Goal: Communication & Community: Answer question/provide support

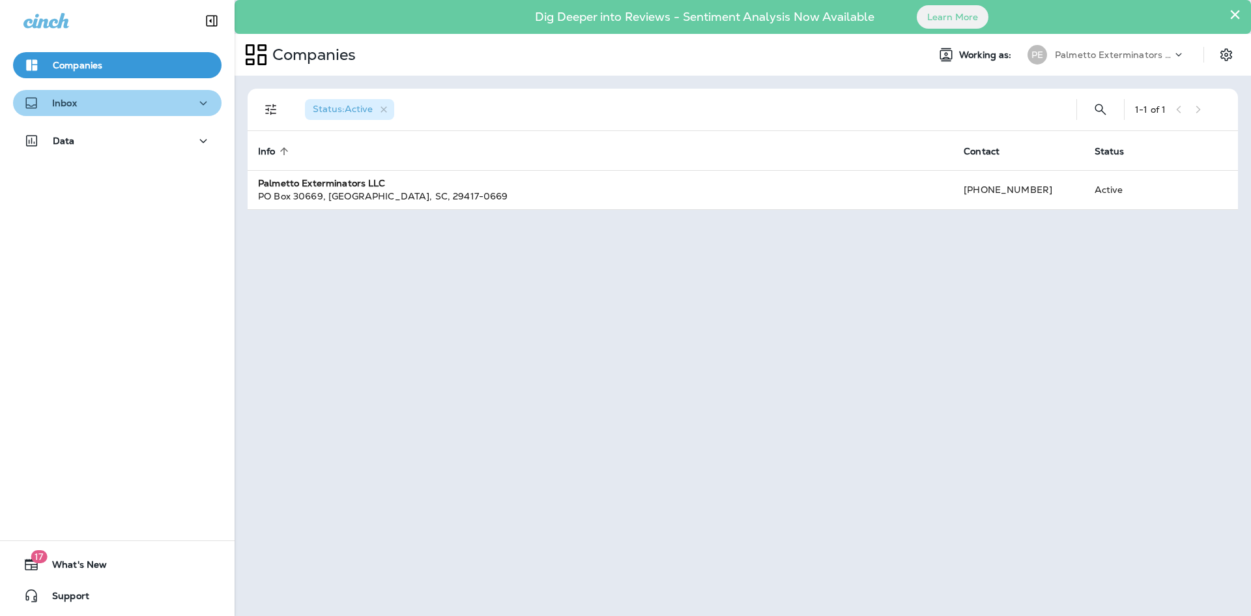
click at [203, 105] on icon "button" at bounding box center [203, 103] width 16 height 16
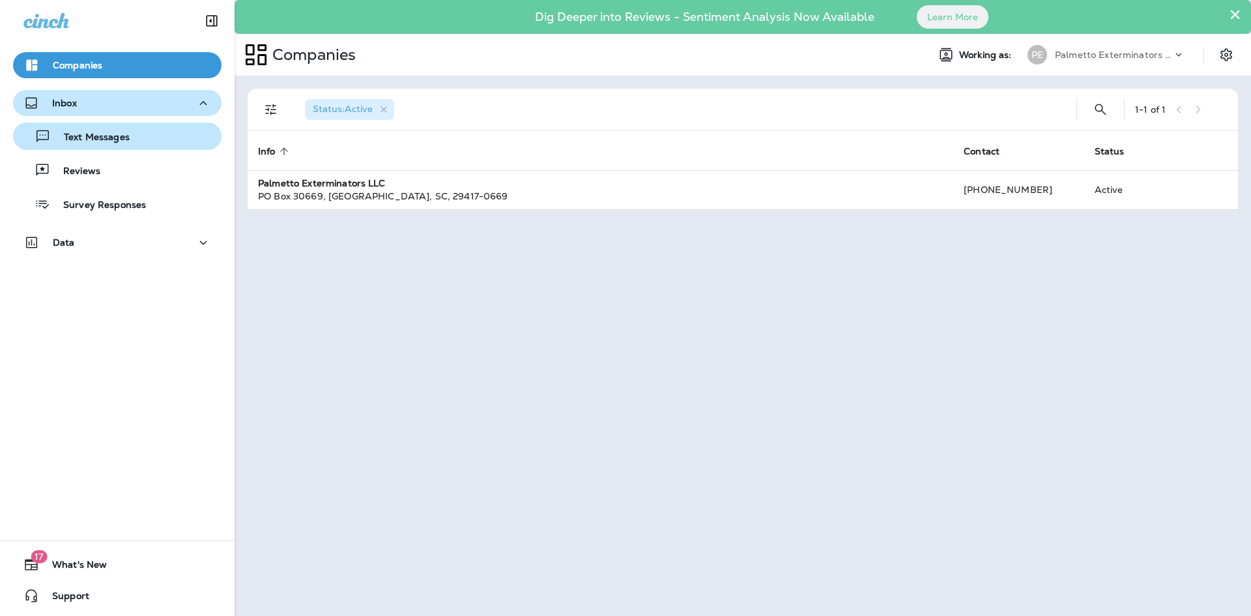
click at [162, 143] on div "Text Messages" at bounding box center [117, 136] width 198 height 20
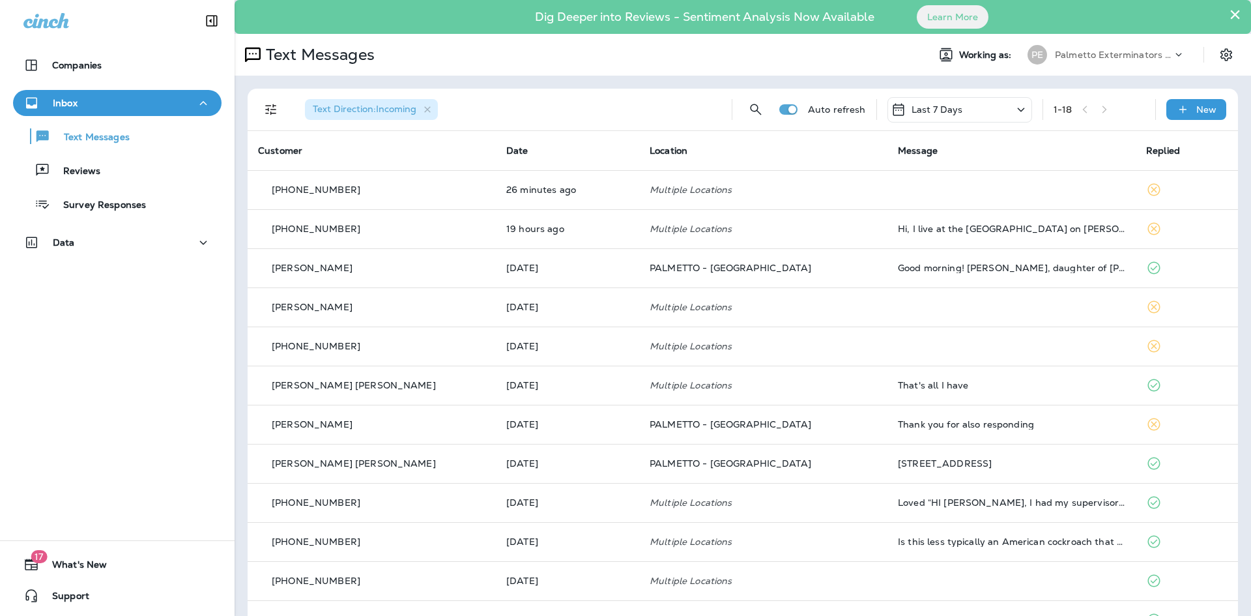
click at [848, 164] on th "Location" at bounding box center [763, 150] width 248 height 39
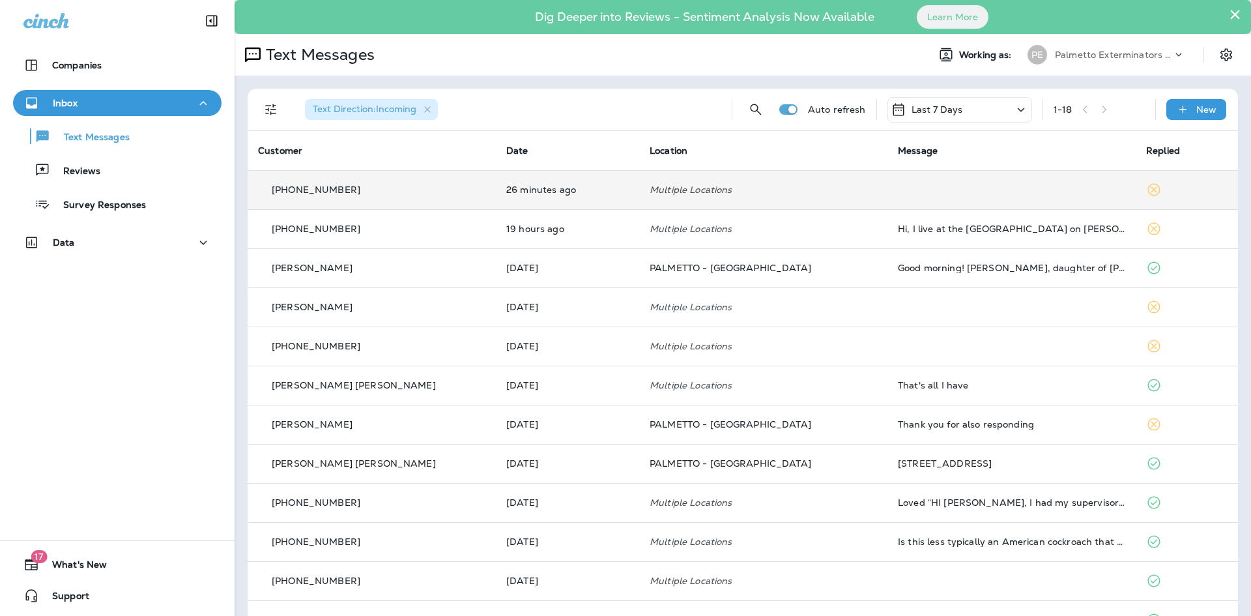
click at [834, 200] on td "Multiple Locations" at bounding box center [763, 189] width 248 height 39
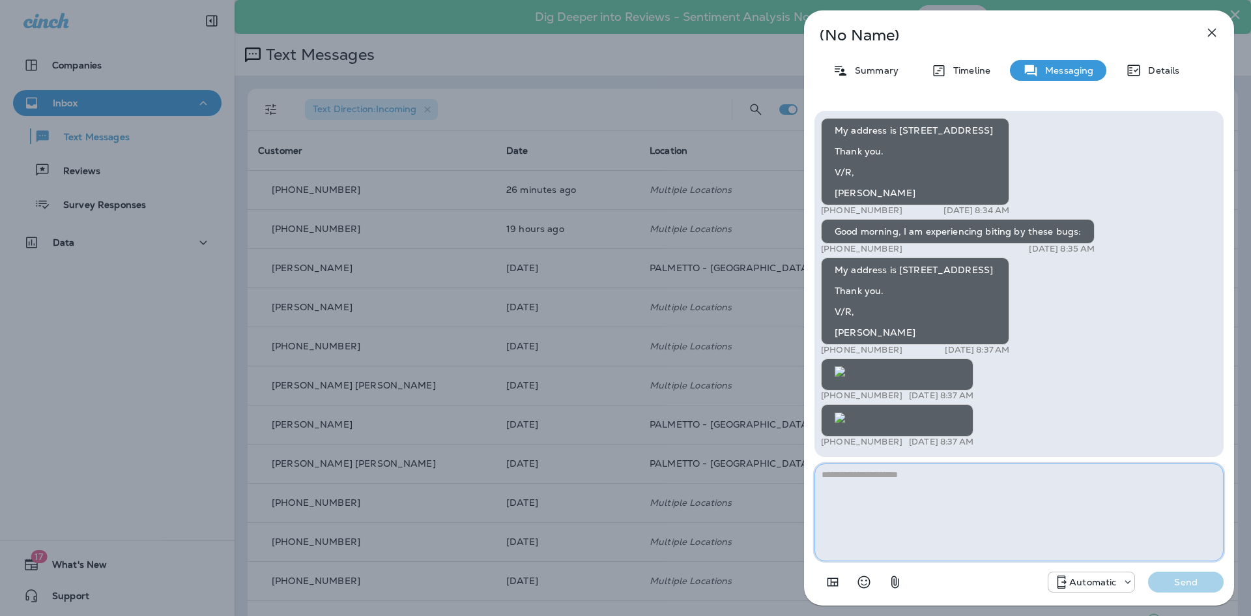
scroll to position [1, 0]
click at [845, 412] on img at bounding box center [840, 417] width 10 height 10
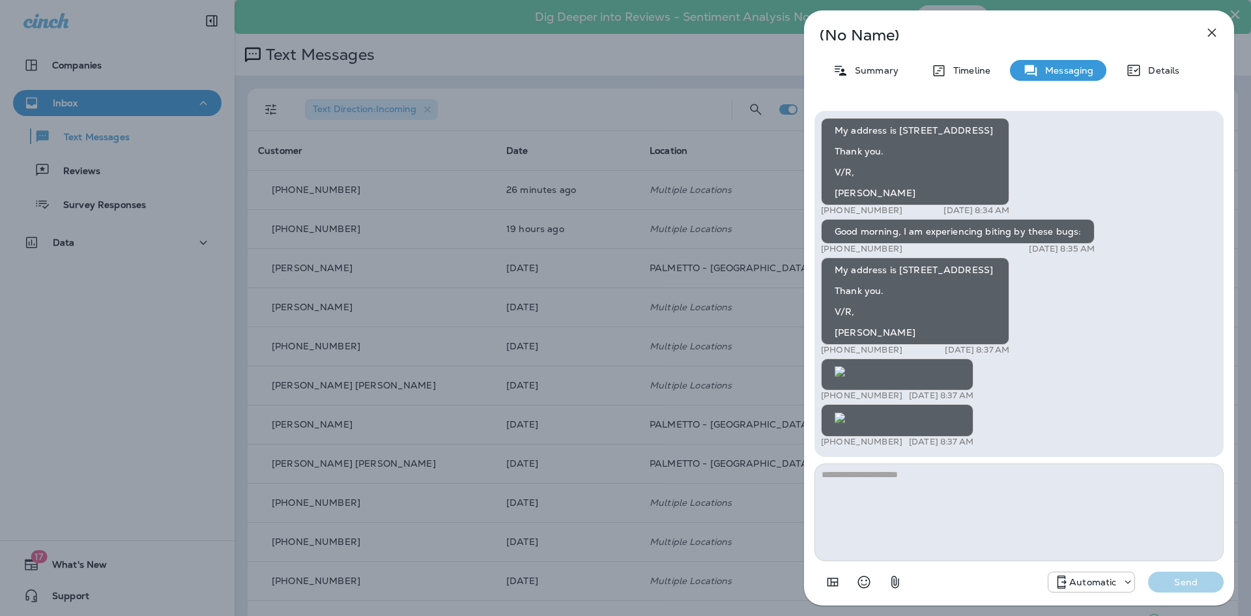
click at [845, 366] on img at bounding box center [840, 371] width 10 height 10
click at [1202, 31] on button "button" at bounding box center [1212, 33] width 26 height 26
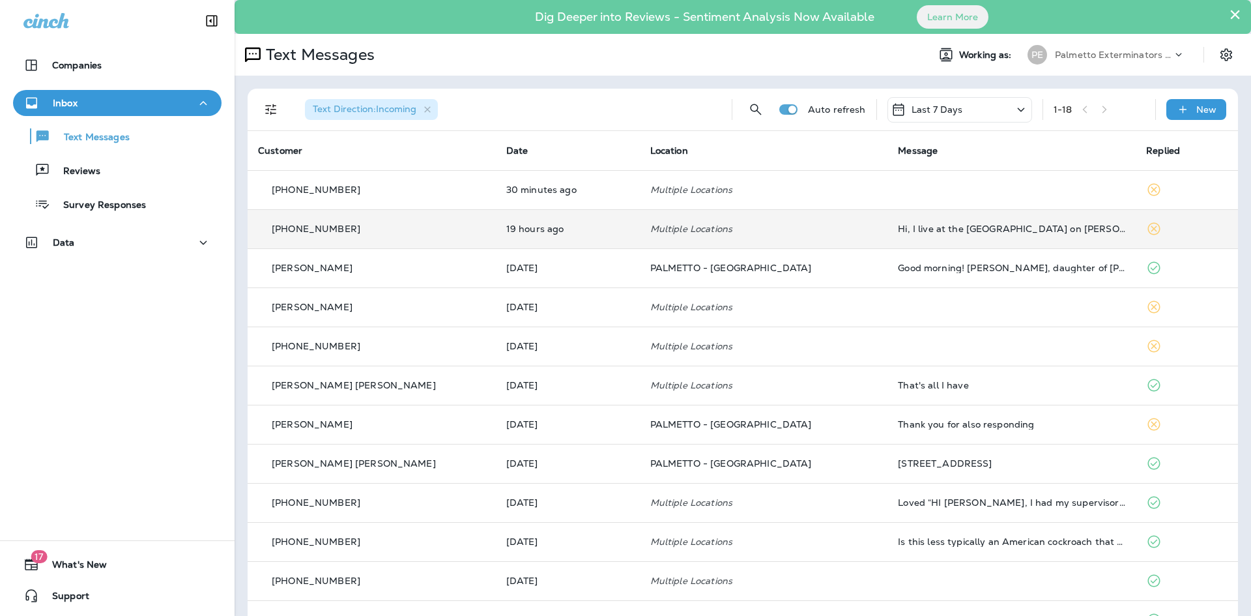
click at [960, 234] on td "Hi, I live at the [GEOGRAPHIC_DATA] on [PERSON_NAME][GEOGRAPHIC_DATA]. Our asso…" at bounding box center [1011, 228] width 248 height 39
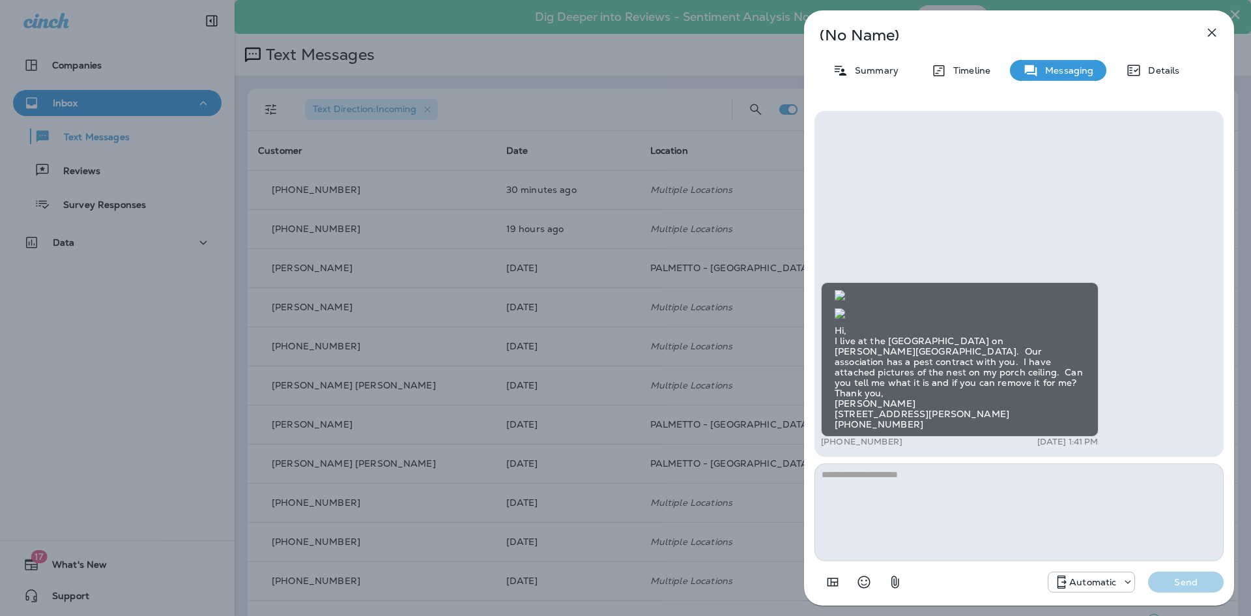
scroll to position [-195, 0]
click at [845, 319] on img at bounding box center [840, 313] width 10 height 10
click at [1205, 23] on button "button" at bounding box center [1212, 33] width 26 height 26
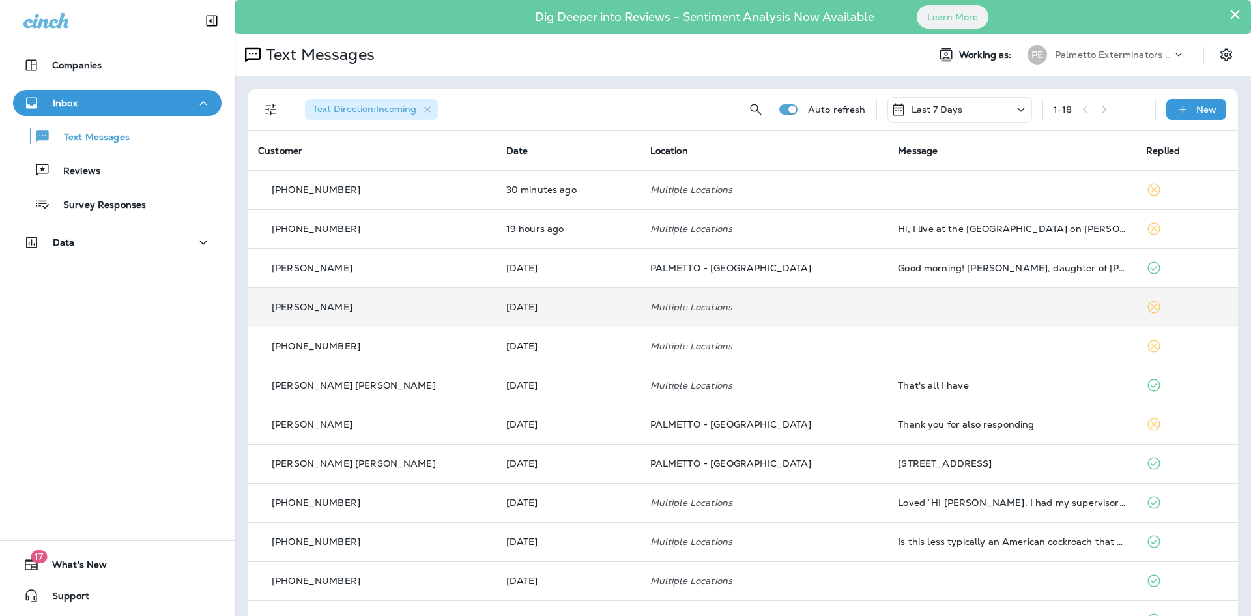
click at [760, 312] on td "Multiple Locations" at bounding box center [764, 306] width 248 height 39
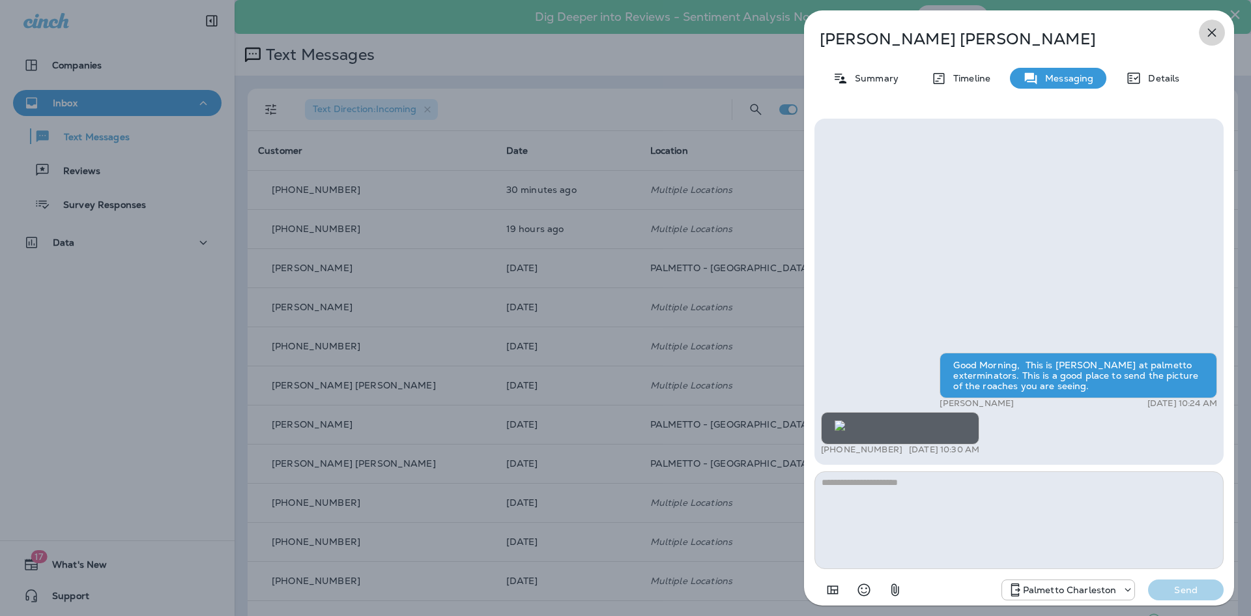
click at [1211, 38] on icon "button" at bounding box center [1212, 33] width 16 height 16
